Goal: Check status: Check status

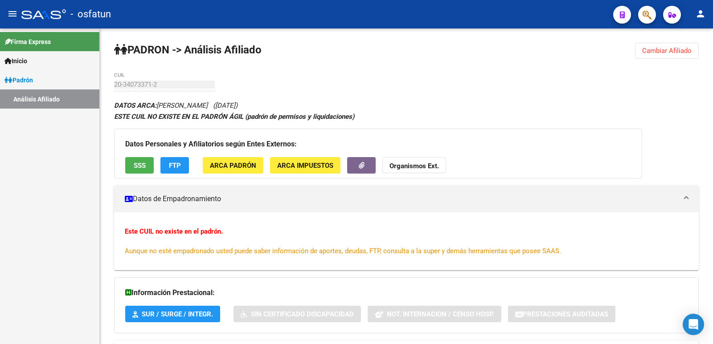
click at [37, 75] on link "Padrón" at bounding box center [49, 79] width 99 height 19
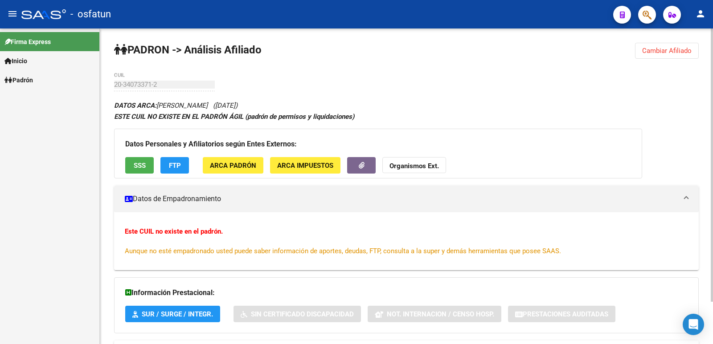
click at [686, 51] on span "Cambiar Afiliado" at bounding box center [666, 51] width 49 height 8
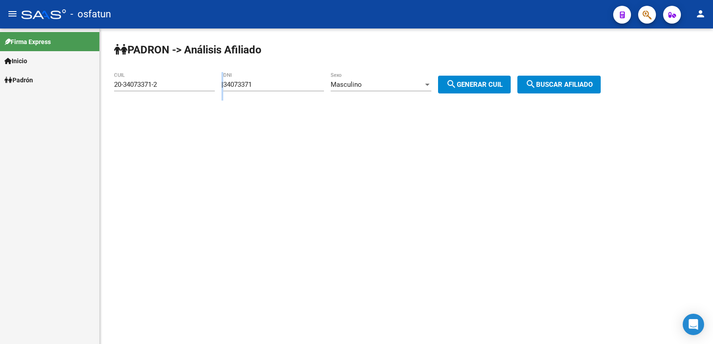
drag, startPoint x: 282, startPoint y: 80, endPoint x: 221, endPoint y: 84, distance: 62.1
click at [221, 84] on app-analisis-afiliado "PADRON -> Análisis Afiliado 20-34073371-2 CUIL | 34073371 DNI Masculino Sexo se…" at bounding box center [360, 85] width 493 height 8
click at [269, 85] on input "34073371" at bounding box center [273, 85] width 101 height 8
drag, startPoint x: 269, startPoint y: 85, endPoint x: 196, endPoint y: 82, distance: 73.1
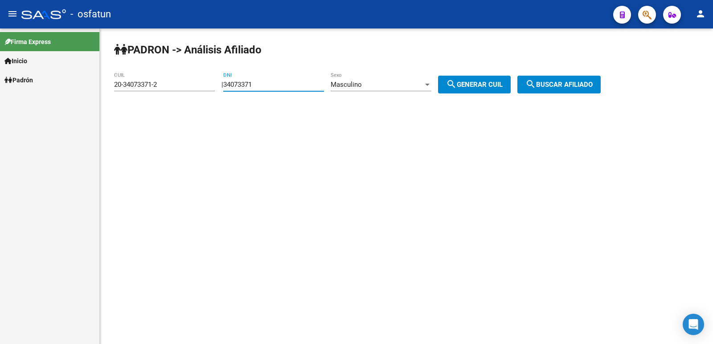
click at [196, 82] on app-analisis-afiliado "PADRON -> Análisis Afiliado 20-34073371-2 CUIL | 34073371 DNI Masculino Sexo se…" at bounding box center [360, 85] width 493 height 8
type input "36904280"
drag, startPoint x: 564, startPoint y: 98, endPoint x: 575, endPoint y: 85, distance: 17.7
click at [568, 94] on div "PADRON -> Análisis Afiliado 20-34073371-2 CUIL | 36904280 DNI Masculino Sexo se…" at bounding box center [406, 76] width 613 height 94
click at [576, 83] on span "search Buscar afiliado" at bounding box center [558, 85] width 67 height 8
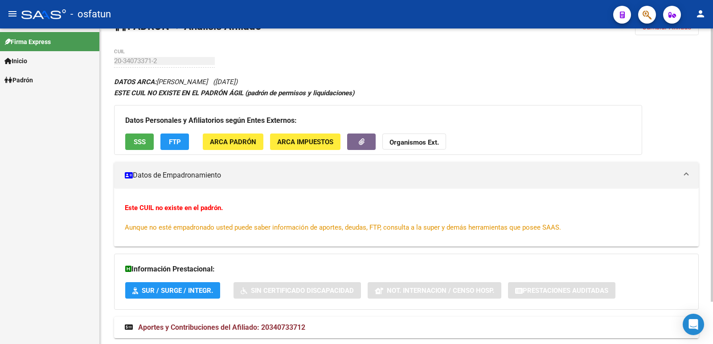
scroll to position [49, 0]
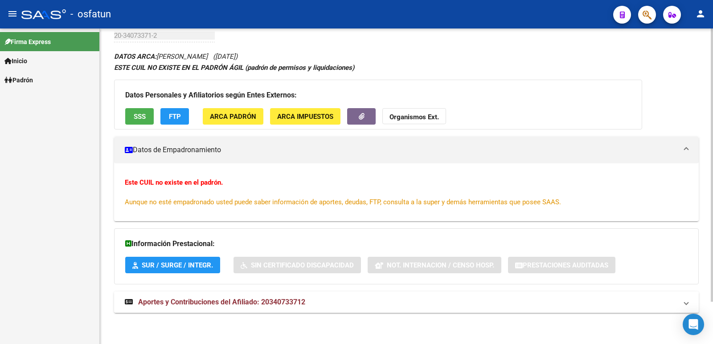
drag, startPoint x: 255, startPoint y: 291, endPoint x: 259, endPoint y: 297, distance: 6.8
click at [258, 297] on div "DATOS ARCA: [PERSON_NAME] ([DATE]) ESTE CUIL NO EXISTE EN EL PADRÓN ÁGIL (padró…" at bounding box center [406, 187] width 584 height 272
click at [259, 298] on span "Aportes y Contribuciones del Afiliado: 20340733712" at bounding box center [221, 302] width 167 height 8
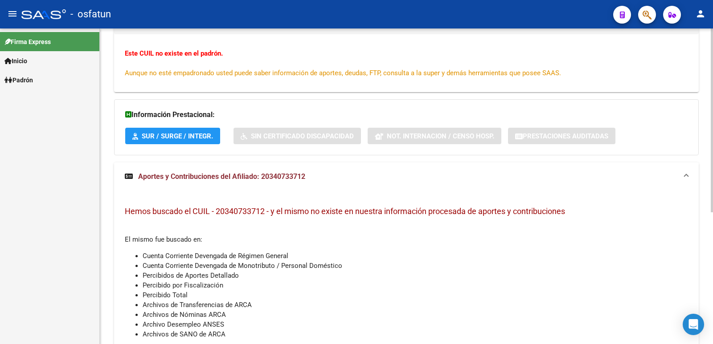
scroll to position [0, 0]
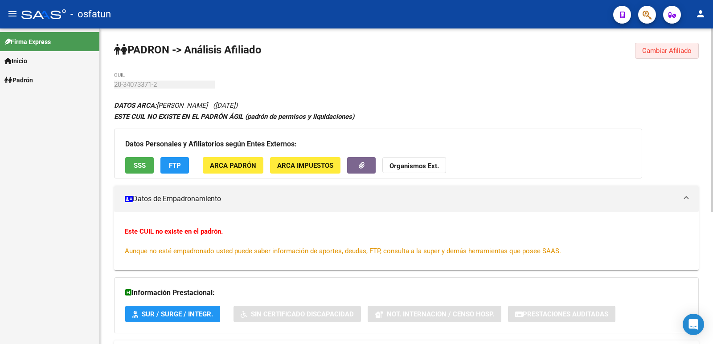
click at [647, 53] on span "Cambiar Afiliado" at bounding box center [666, 51] width 49 height 8
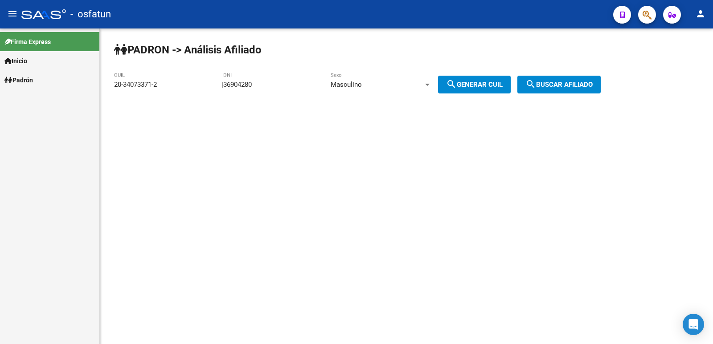
drag, startPoint x: 295, startPoint y: 77, endPoint x: 260, endPoint y: 83, distance: 35.4
click at [260, 83] on div "36904280 DNI" at bounding box center [273, 81] width 101 height 19
click at [272, 82] on input "36904280" at bounding box center [273, 85] width 101 height 8
click at [500, 88] on span "search Generar CUIL" at bounding box center [474, 85] width 57 height 8
type input "20-36904280-8"
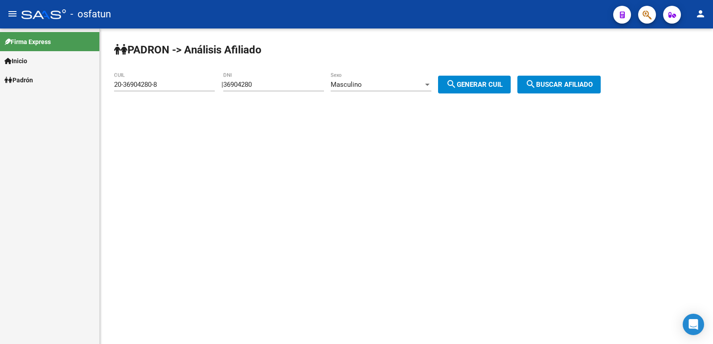
click at [560, 86] on span "search Buscar afiliado" at bounding box center [558, 85] width 67 height 8
